Goal: Information Seeking & Learning: Learn about a topic

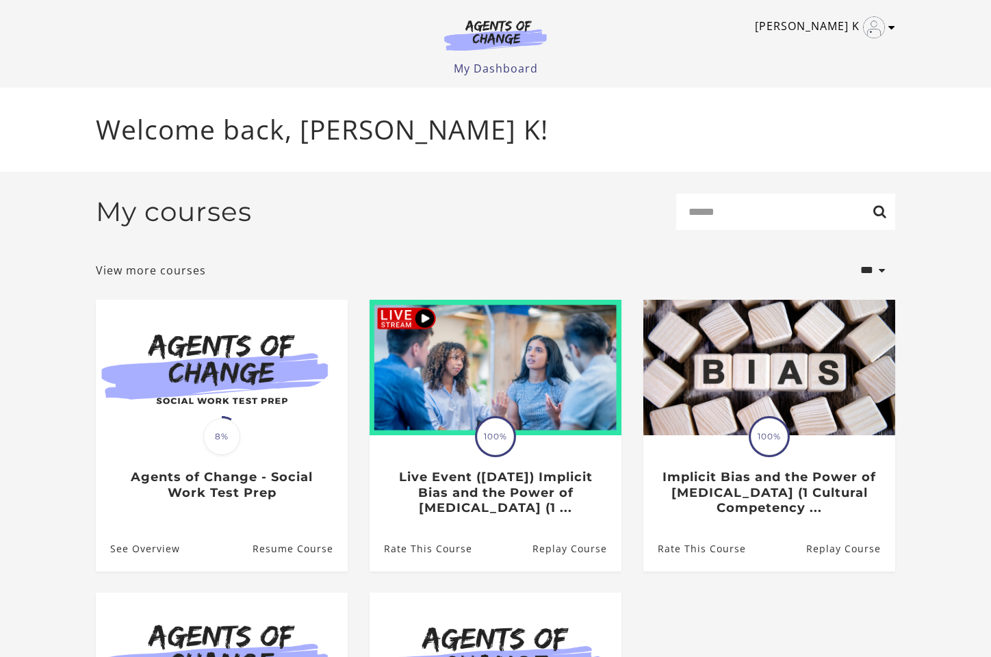
click at [884, 33] on link "[PERSON_NAME] K" at bounding box center [821, 27] width 133 height 22
click at [851, 54] on link "My Account" at bounding box center [838, 49] width 120 height 23
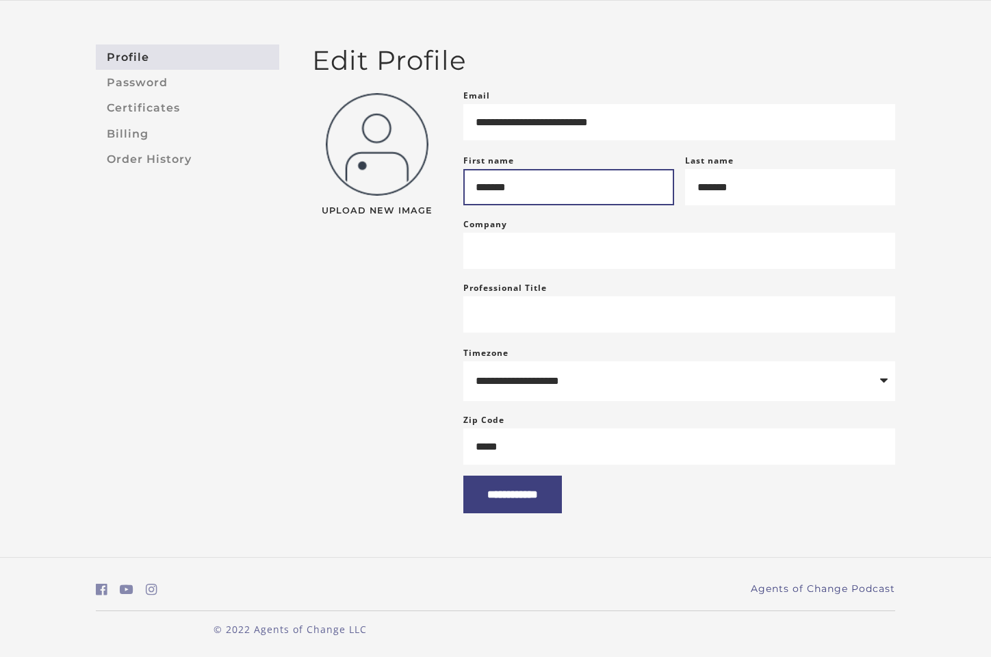
scroll to position [105, 0]
click at [138, 121] on link "Billing" at bounding box center [187, 133] width 183 height 25
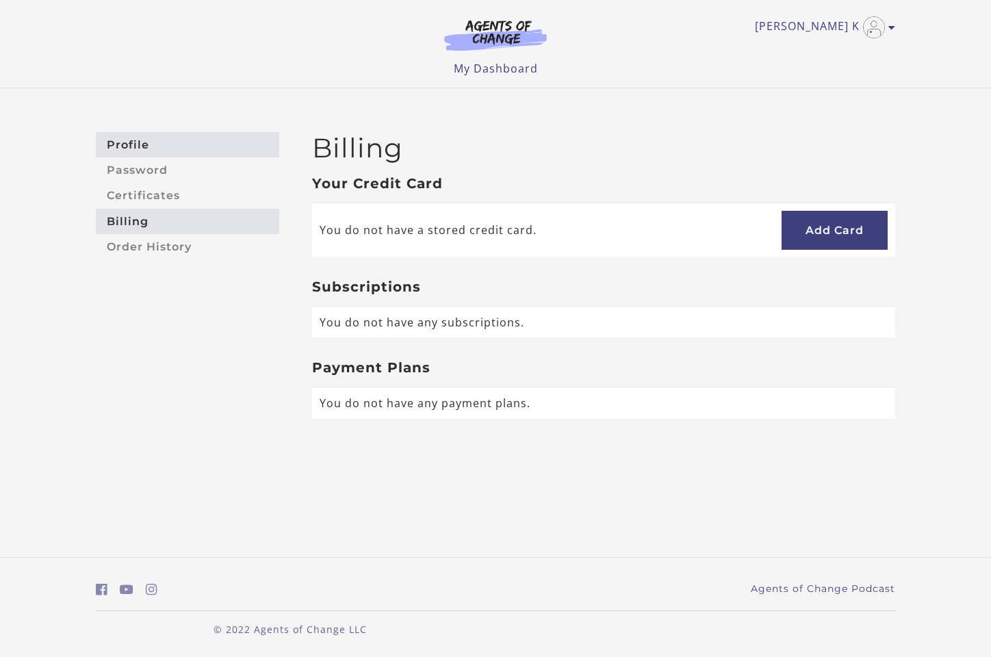
click at [138, 138] on link "Profile" at bounding box center [187, 144] width 183 height 25
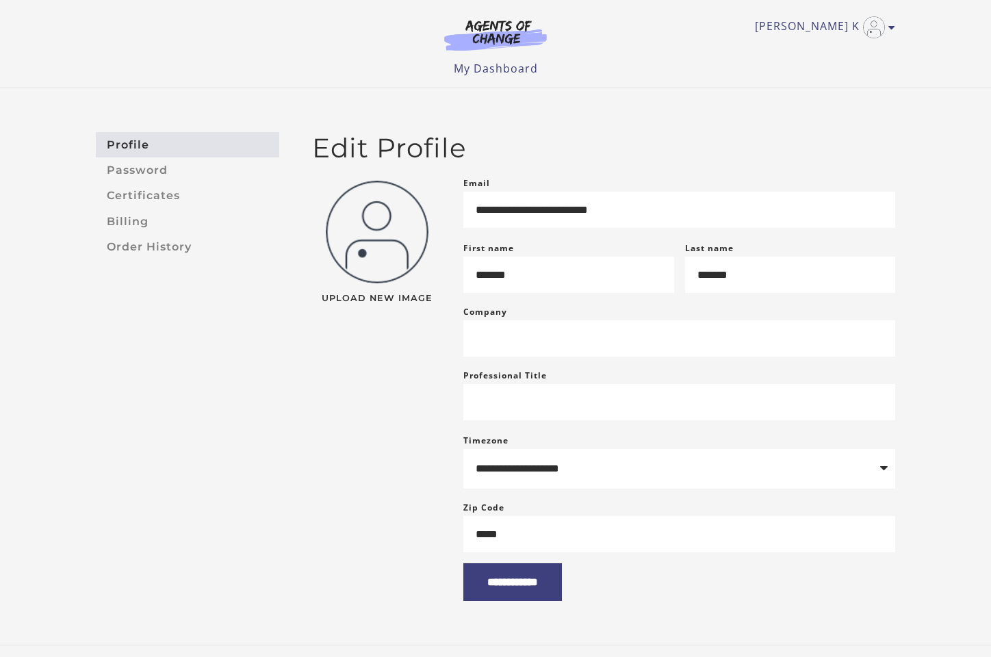
click at [475, 36] on img at bounding box center [495, 34] width 131 height 31
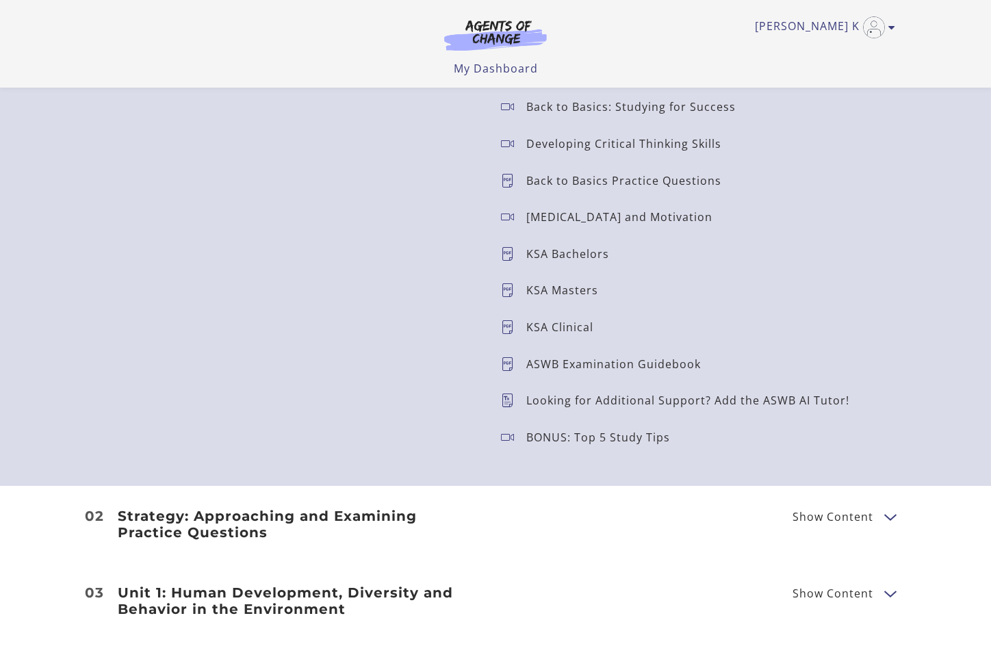
scroll to position [1403, 0]
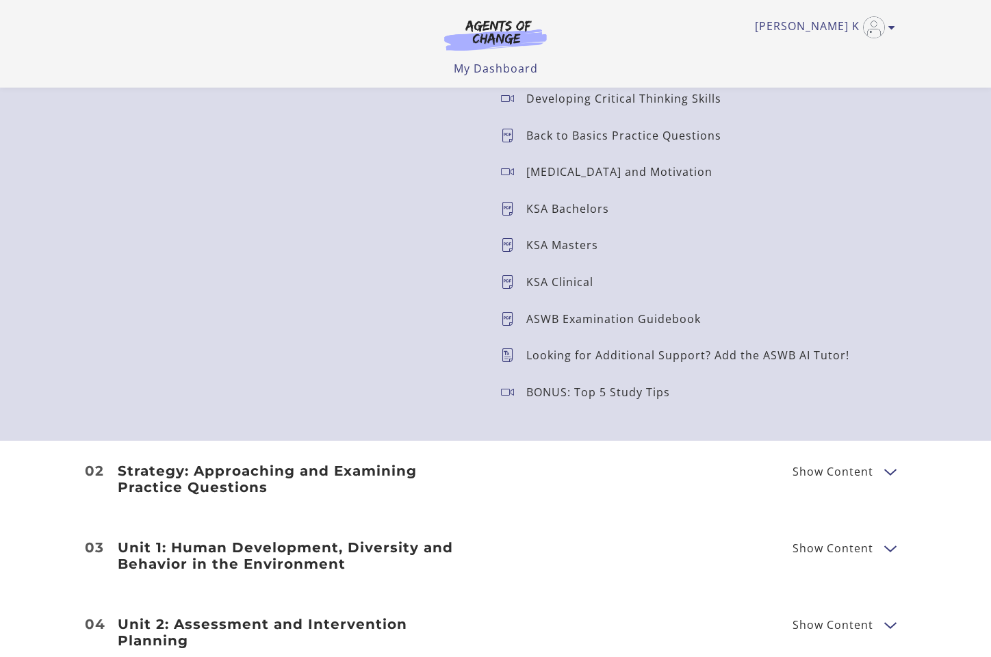
click at [565, 279] on p "KSA Clinical" at bounding box center [565, 282] width 78 height 11
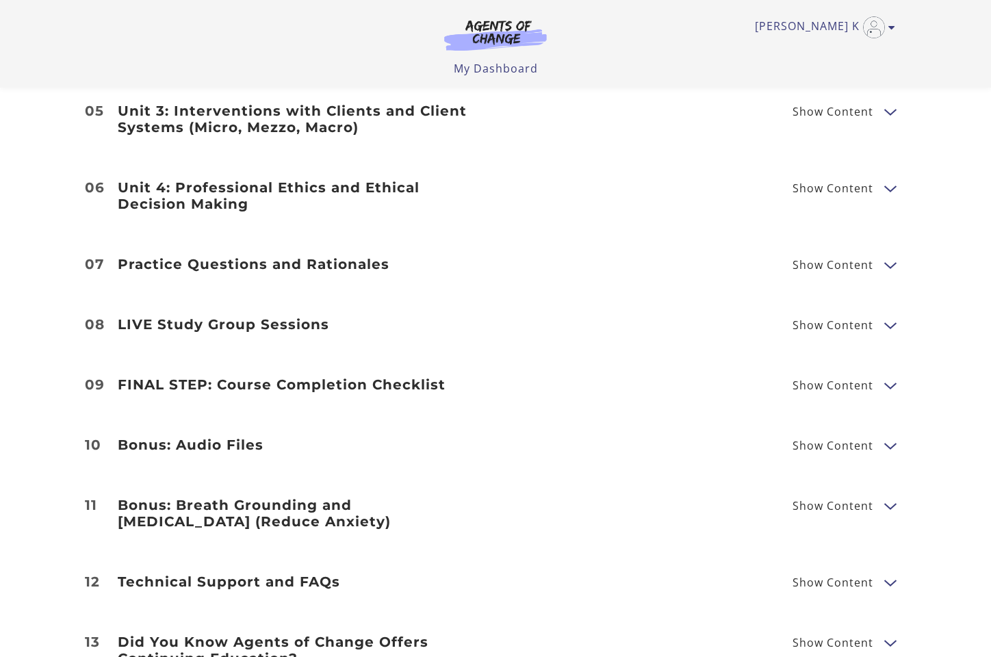
scroll to position [2038, 0]
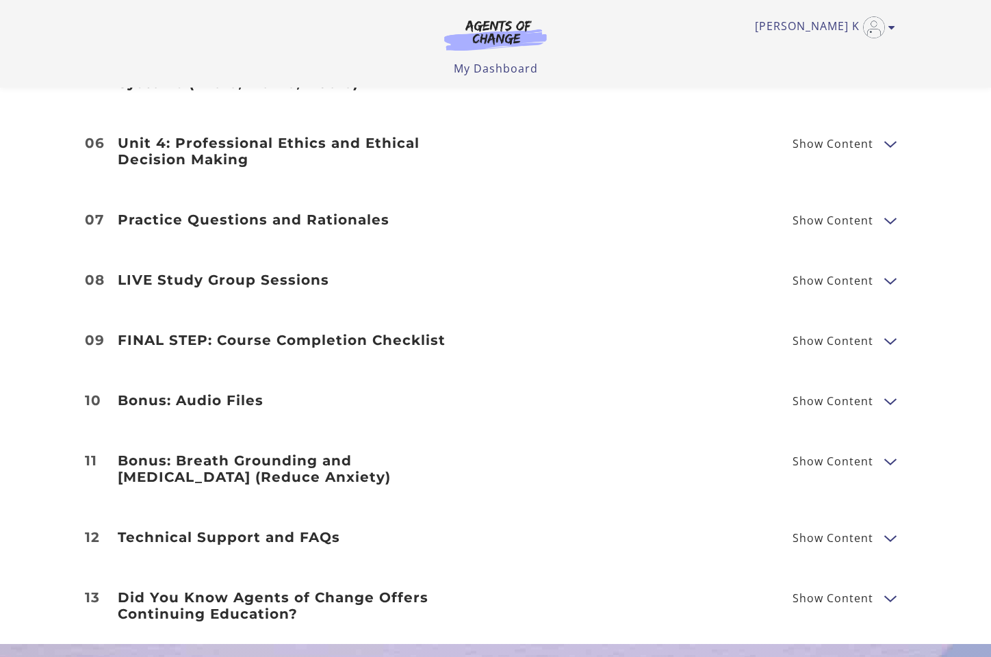
click at [865, 212] on li "07 Practice Questions and Rationales Show Content 75 Question Practice Test Ans…" at bounding box center [495, 220] width 991 height 60
click at [865, 215] on span "Show Content" at bounding box center [833, 220] width 81 height 11
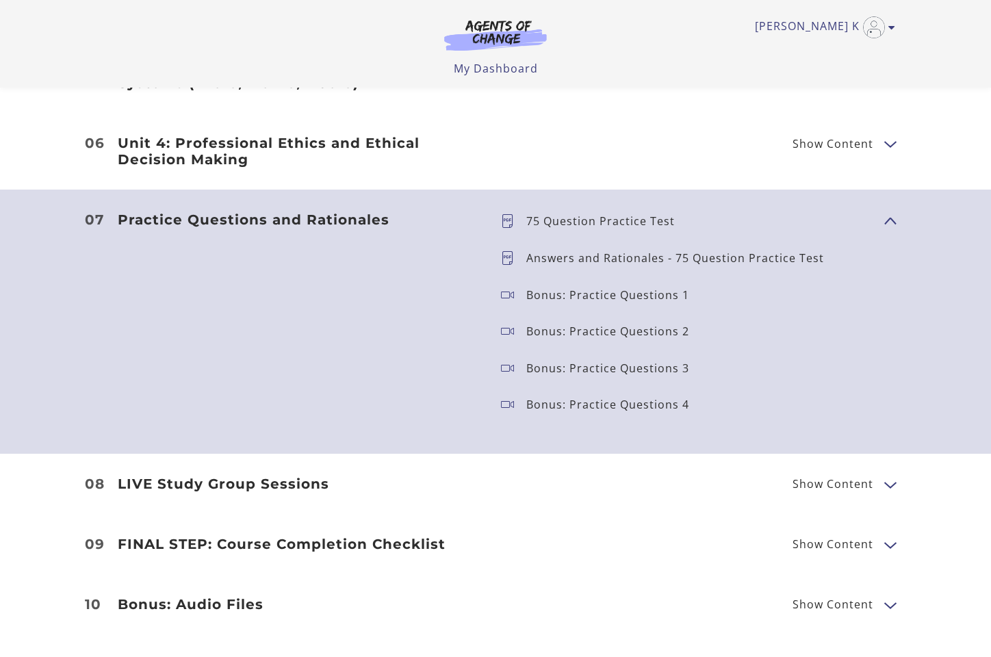
click at [802, 253] on p "Answers and Rationales - 75 Question Practice Test" at bounding box center [680, 258] width 309 height 11
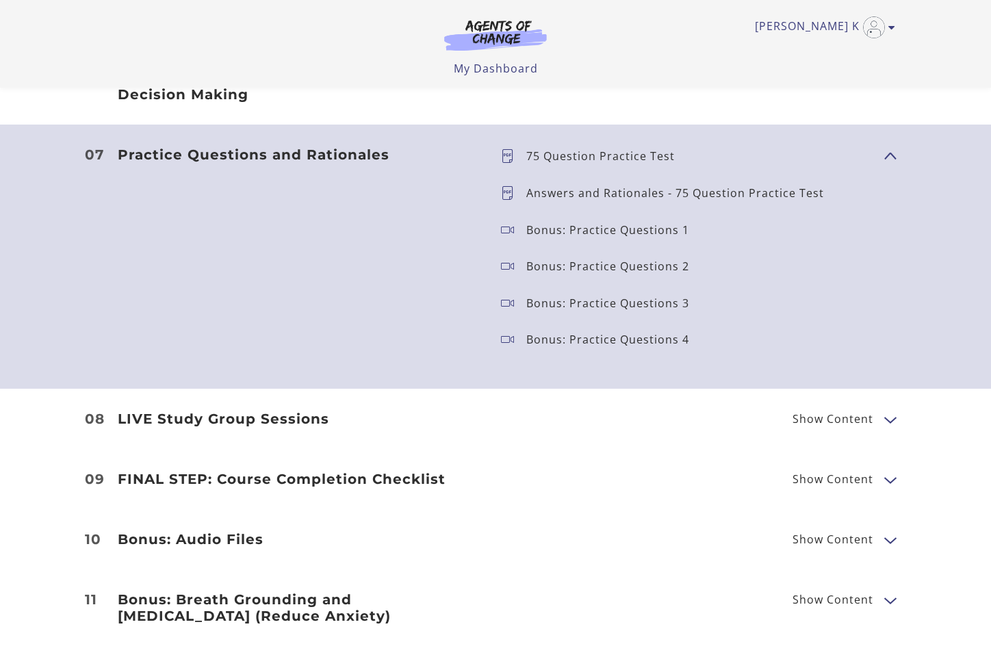
scroll to position [2104, 0]
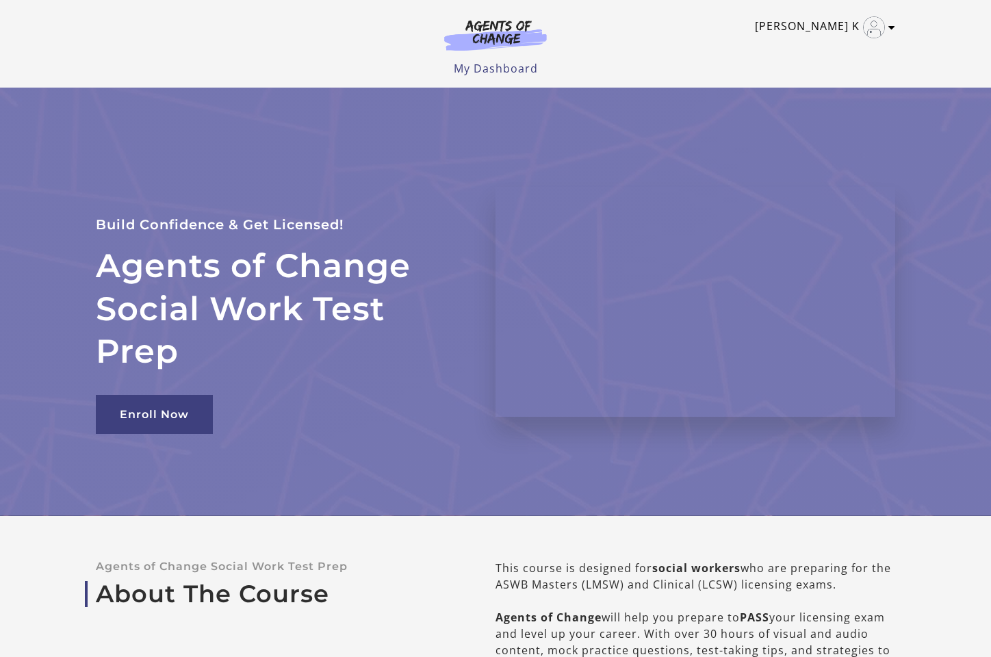
click at [819, 31] on link "[PERSON_NAME] K" at bounding box center [821, 27] width 133 height 22
click at [810, 53] on link "My Account" at bounding box center [838, 49] width 120 height 23
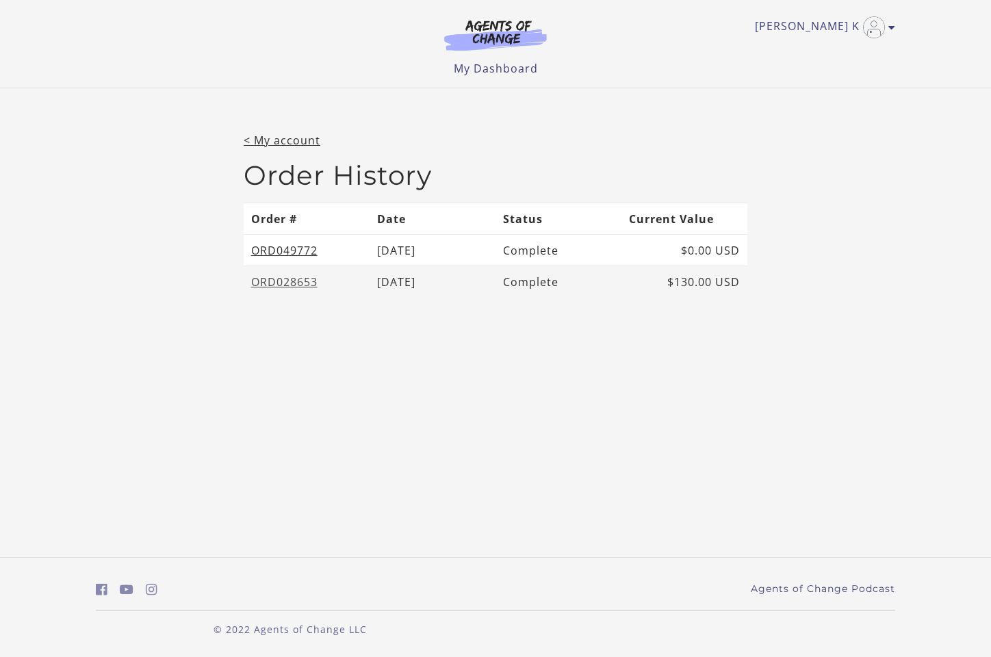
click at [275, 282] on link "ORD028653" at bounding box center [284, 282] width 66 height 15
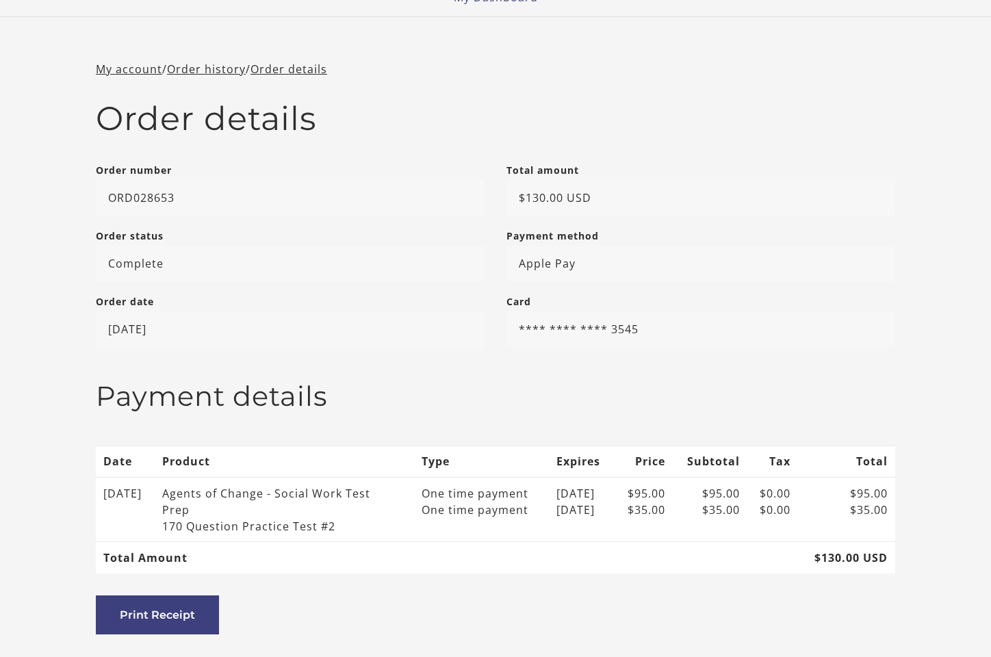
scroll to position [71, 0]
click at [150, 75] on link "My account" at bounding box center [129, 69] width 66 height 15
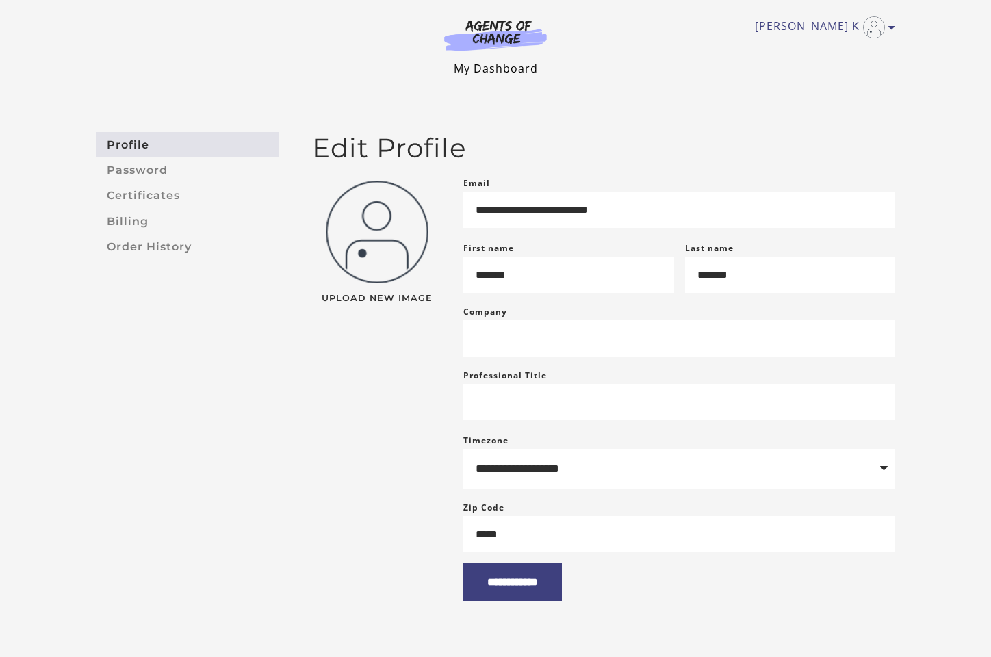
click at [480, 68] on link "My Dashboard" at bounding box center [496, 68] width 84 height 15
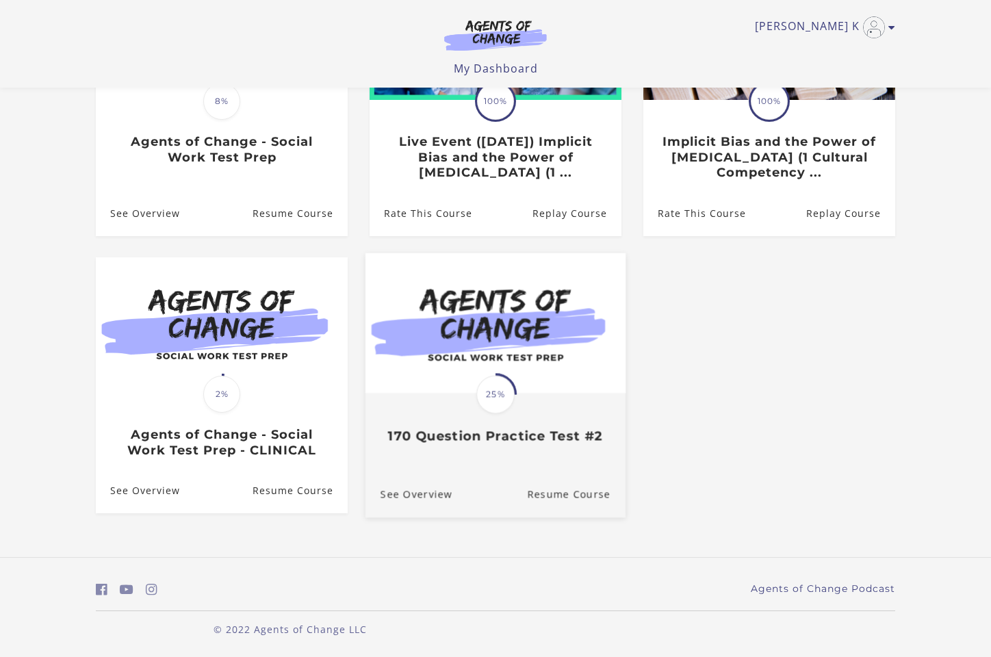
scroll to position [248, 0]
click at [512, 307] on img at bounding box center [496, 323] width 260 height 140
